Goal: Task Accomplishment & Management: Use online tool/utility

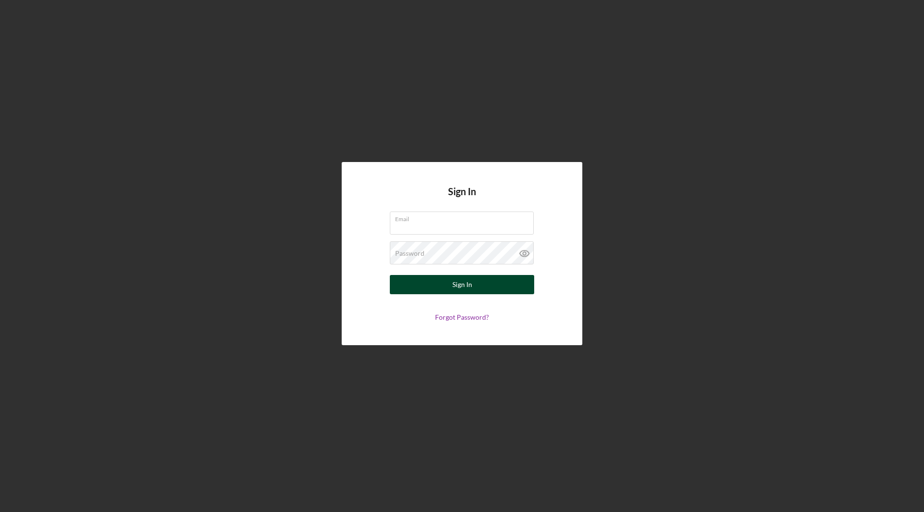
type input "[PERSON_NAME][EMAIL_ADDRESS][PERSON_NAME][DOMAIN_NAME]"
click at [453, 281] on div "Sign In" at bounding box center [462, 284] width 20 height 19
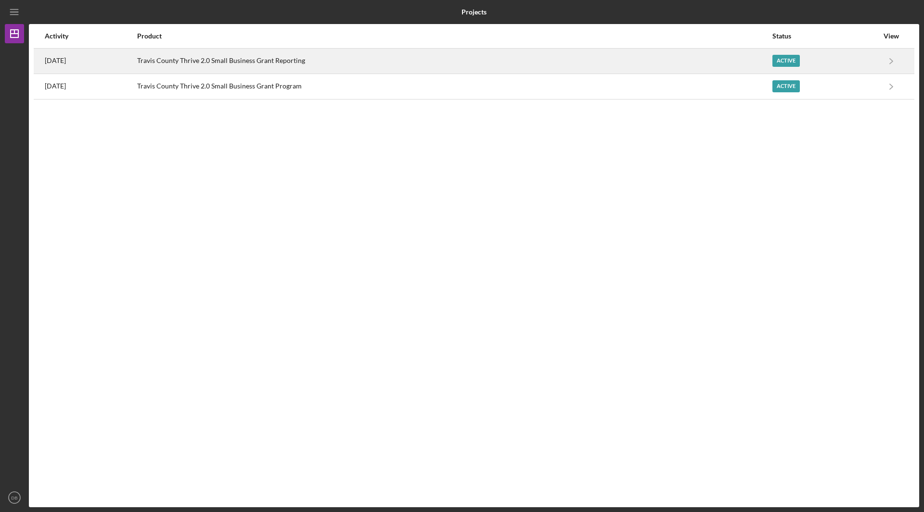
click at [798, 60] on div "Active" at bounding box center [785, 61] width 27 height 12
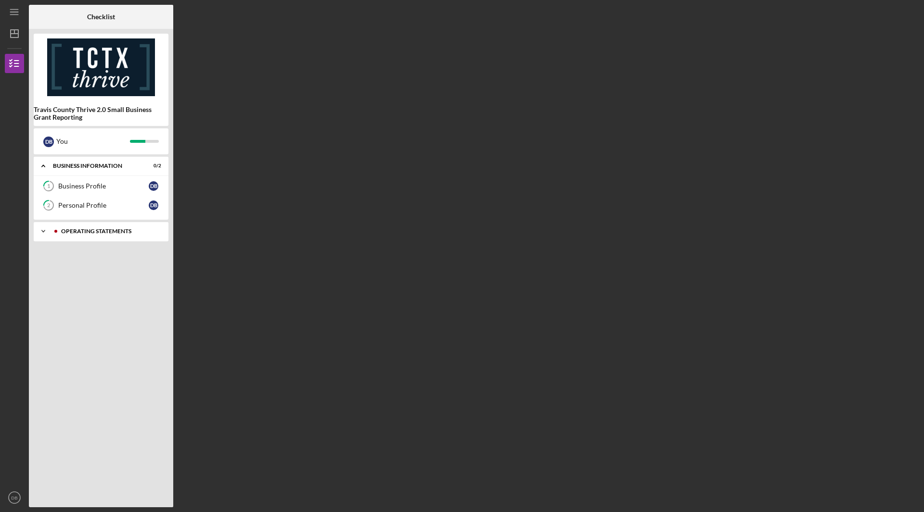
click at [43, 232] on polyline at bounding box center [43, 231] width 3 height 2
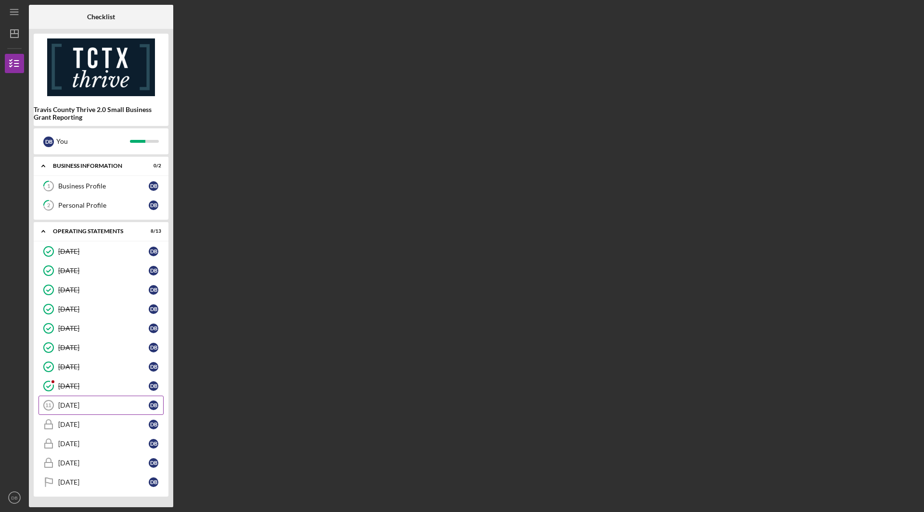
click at [77, 405] on div "[DATE]" at bounding box center [103, 406] width 90 height 8
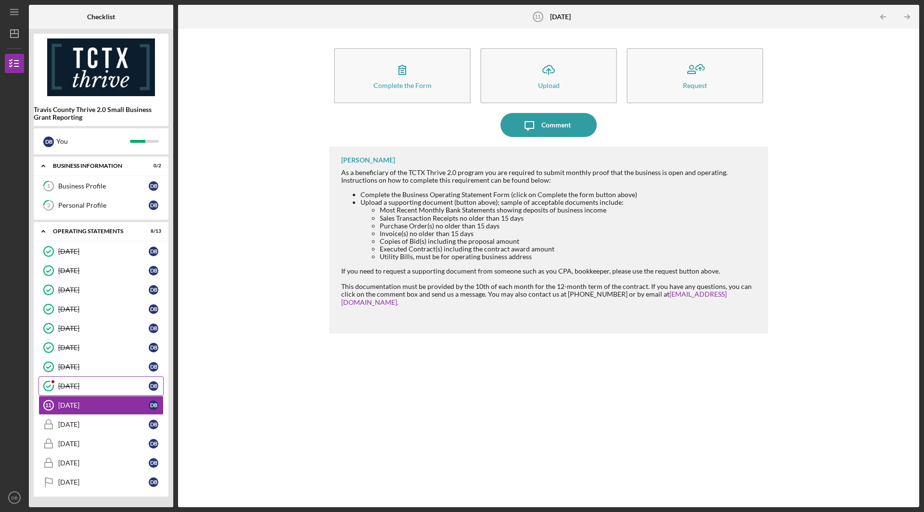
click at [82, 384] on div "[DATE]" at bounding box center [103, 386] width 90 height 8
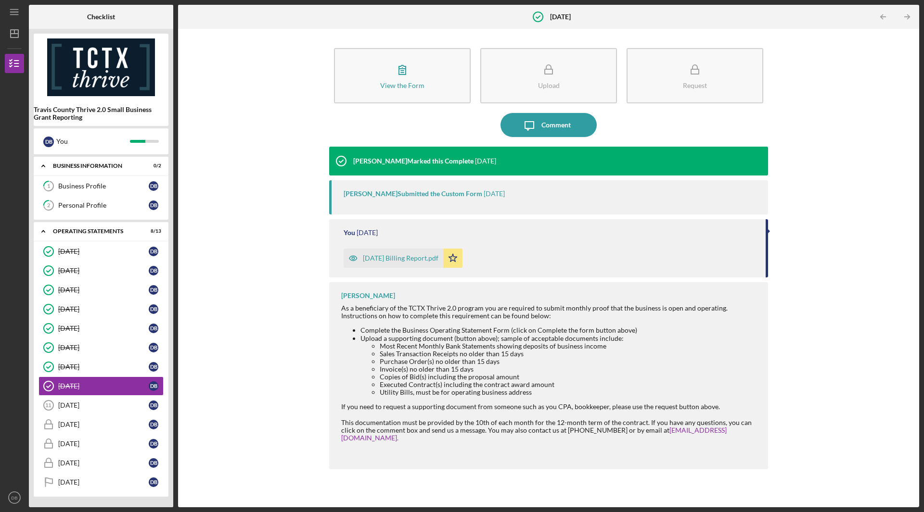
click at [429, 256] on div "[DATE] Billing Report.pdf" at bounding box center [401, 258] width 76 height 8
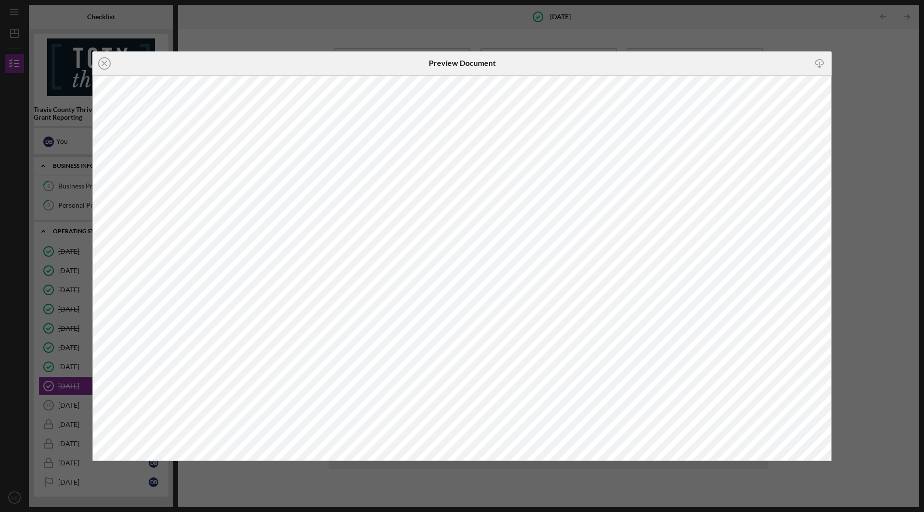
click at [104, 62] on icon "Icon/Close" at bounding box center [104, 63] width 24 height 24
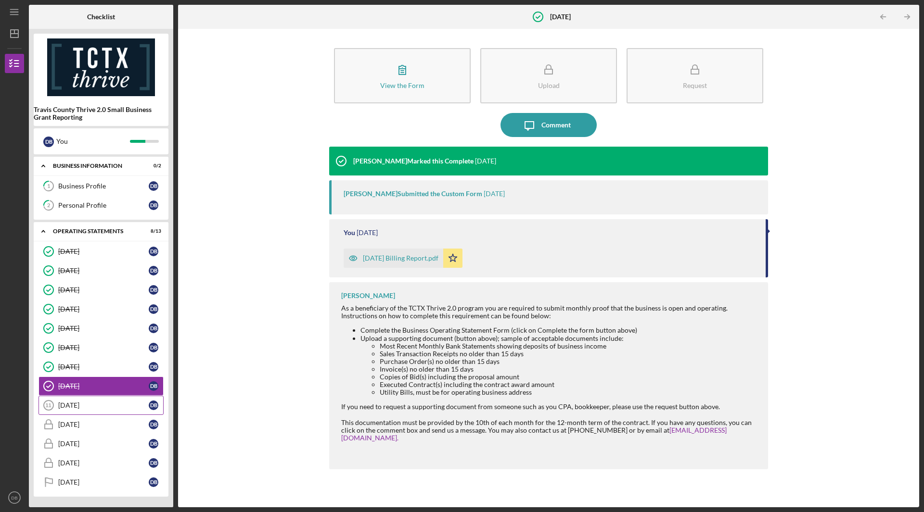
click at [79, 407] on div "[DATE]" at bounding box center [103, 406] width 90 height 8
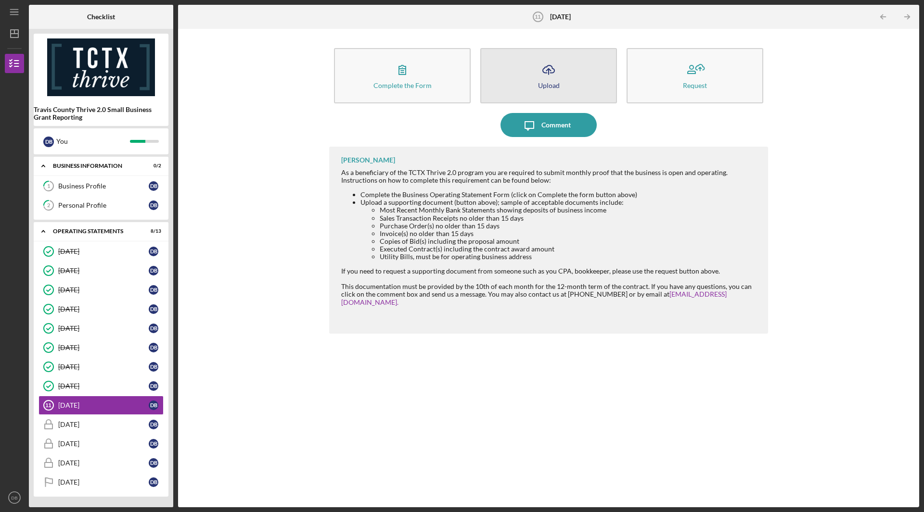
click at [547, 80] on icon "Icon/Upload" at bounding box center [548, 70] width 24 height 24
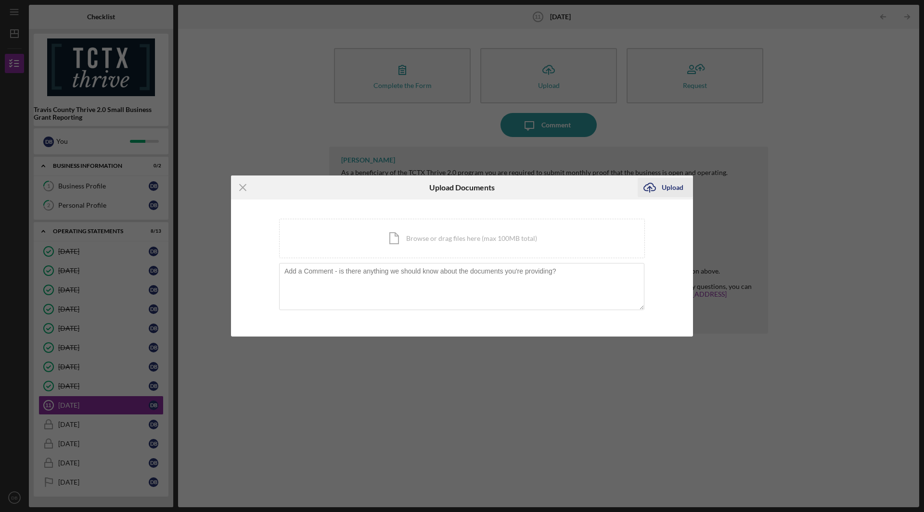
click at [669, 187] on div "Upload" at bounding box center [672, 187] width 22 height 19
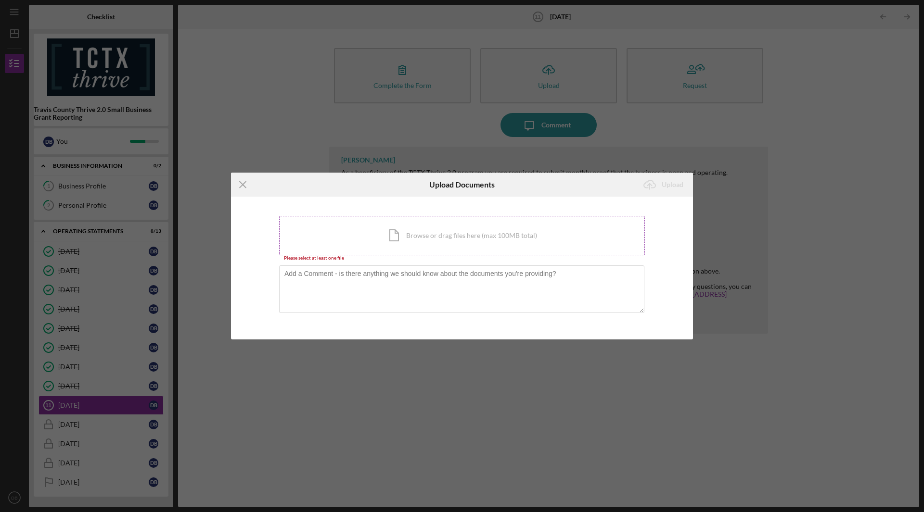
click at [425, 235] on div "Icon/Document Browse or drag files here (max 100MB total) Tap to choose files o…" at bounding box center [462, 235] width 366 height 39
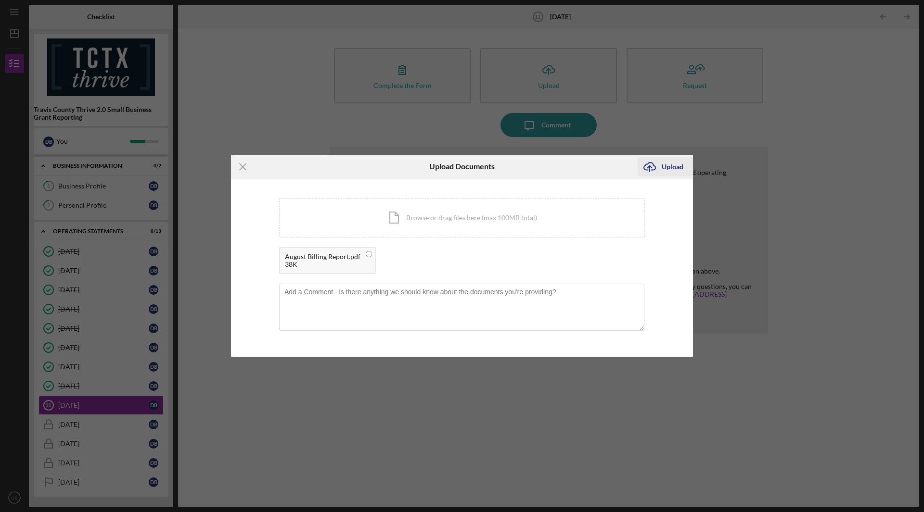
click at [668, 166] on div "Upload" at bounding box center [672, 166] width 22 height 19
